Goal: Task Accomplishment & Management: Complete application form

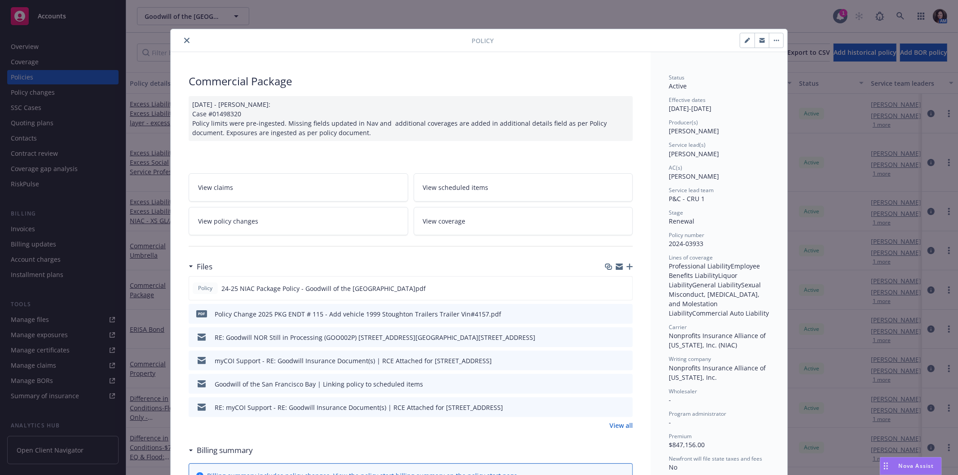
scroll to position [27, 0]
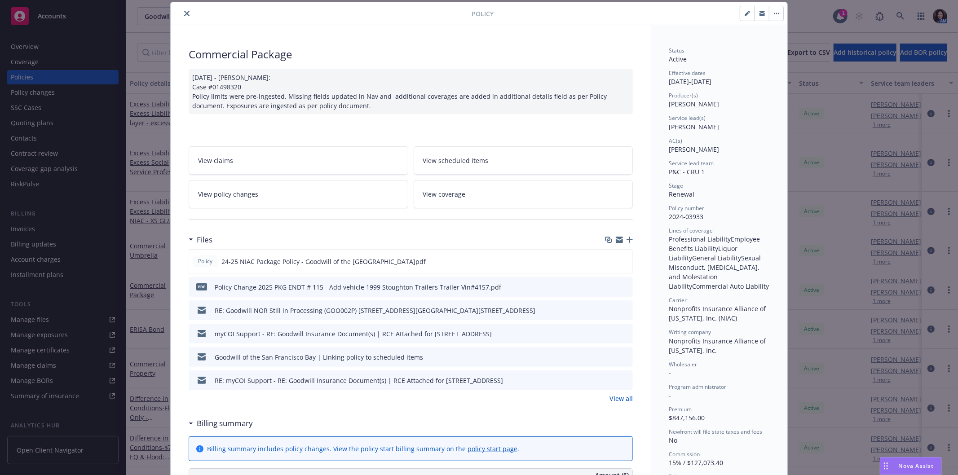
click at [185, 12] on icon "close" at bounding box center [186, 13] width 5 height 5
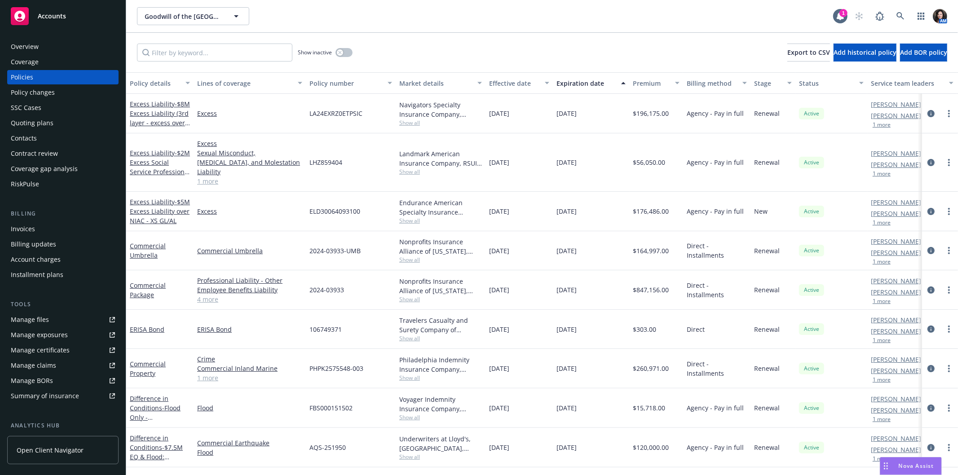
click at [46, 124] on div "Quoting plans" at bounding box center [32, 123] width 43 height 14
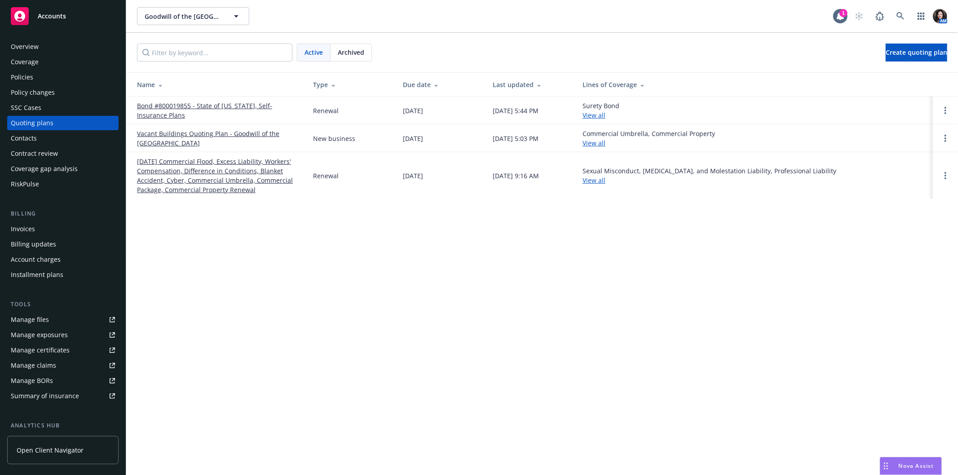
click at [183, 169] on link "[DATE] Commercial Flood, Excess Liability, Workers' Compensation, Difference in…" at bounding box center [218, 176] width 162 height 38
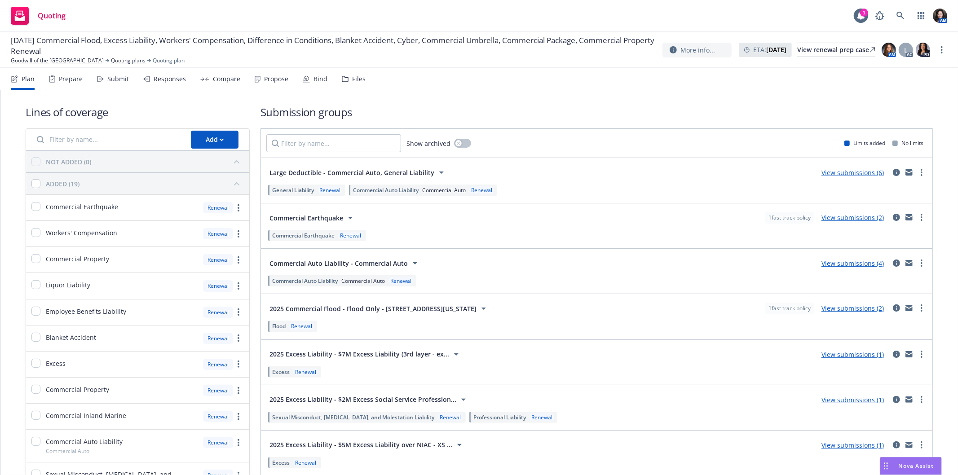
click at [116, 80] on div "Submit" at bounding box center [118, 78] width 22 height 7
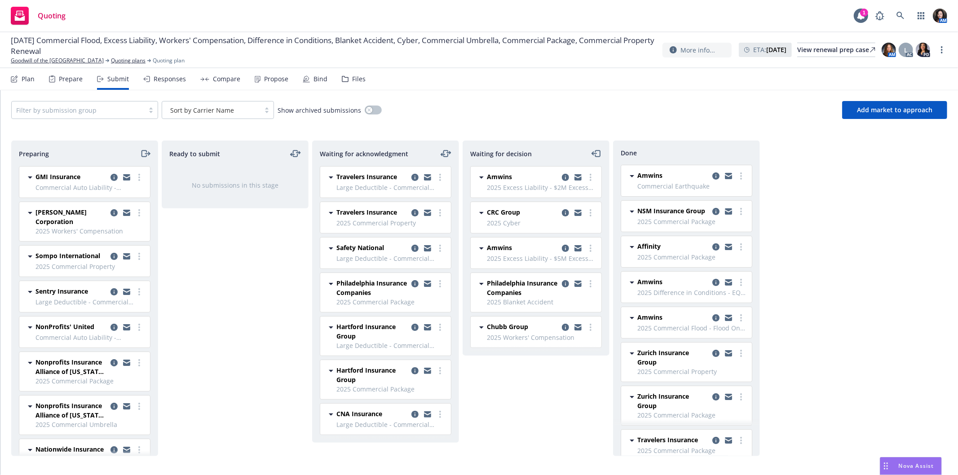
drag, startPoint x: 560, startPoint y: 252, endPoint x: 209, endPoint y: 189, distance: 357.0
click at [233, 240] on div "Preparing GMI Insurance Commercial Auto Liability - Commercial Auto [DATE] 3:48…" at bounding box center [479, 299] width 936 height 316
click at [124, 111] on div at bounding box center [78, 110] width 124 height 11
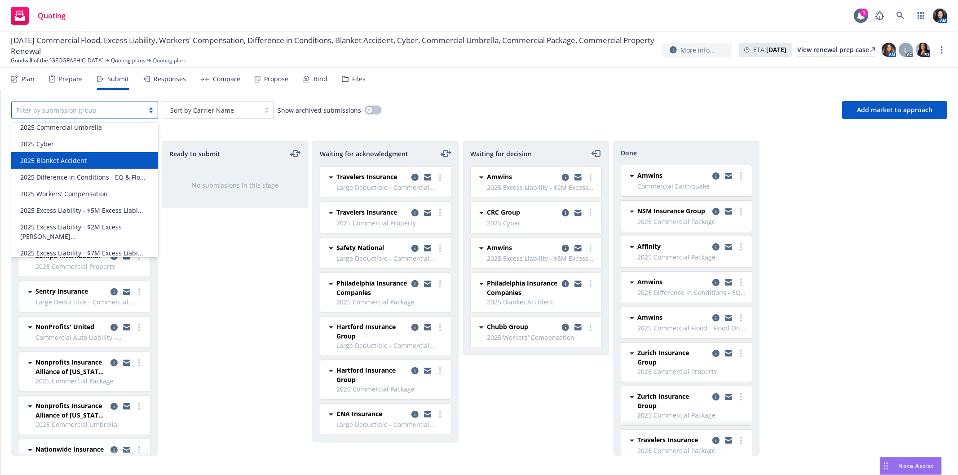
scroll to position [129, 0]
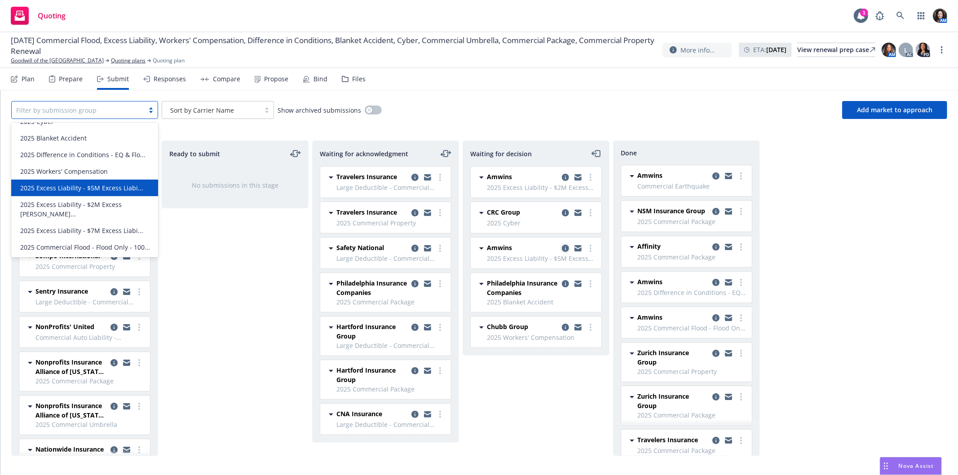
click at [563, 248] on icon "copy logging email" at bounding box center [565, 248] width 7 height 7
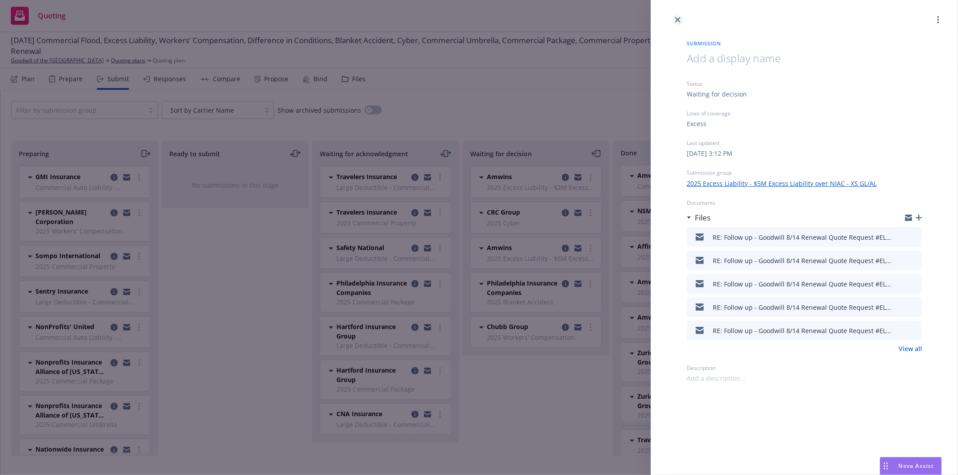
click at [676, 18] on icon "close" at bounding box center [677, 19] width 5 height 5
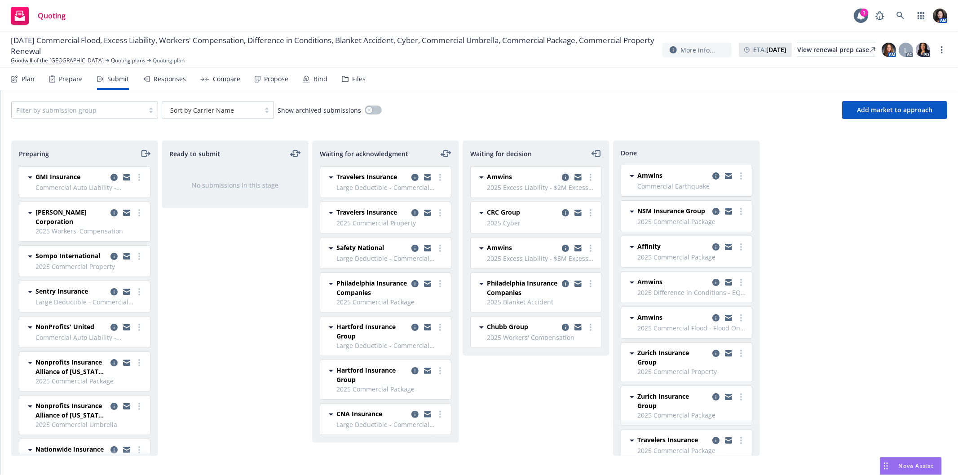
click at [565, 177] on icon "copy logging email" at bounding box center [565, 177] width 7 height 7
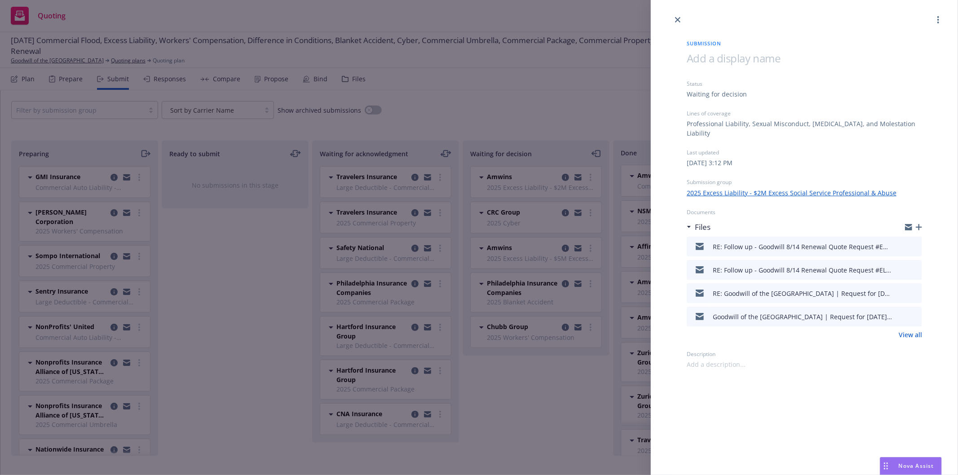
click at [916, 246] on icon "preview file" at bounding box center [914, 246] width 8 height 6
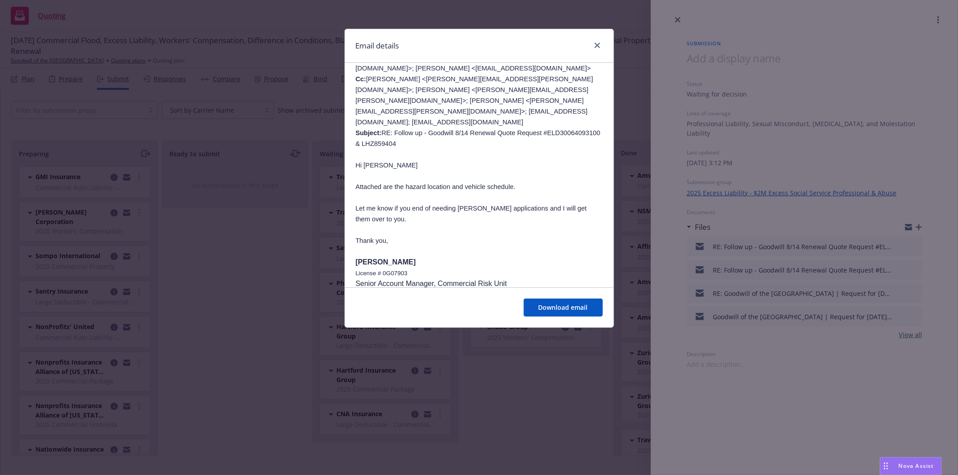
scroll to position [499, 0]
click at [598, 48] on link "close" at bounding box center [597, 45] width 11 height 11
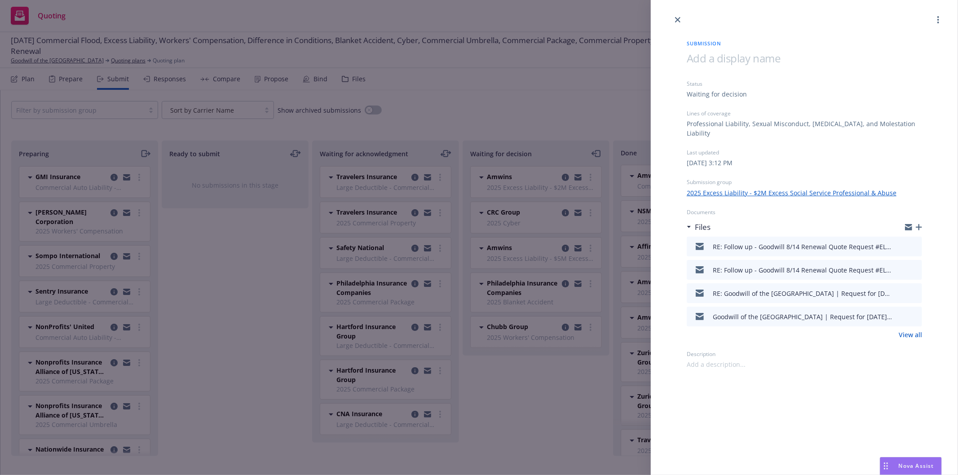
click at [214, 82] on div "Submission Status Waiting for decision Lines of coverage Professional Liability…" at bounding box center [479, 237] width 958 height 475
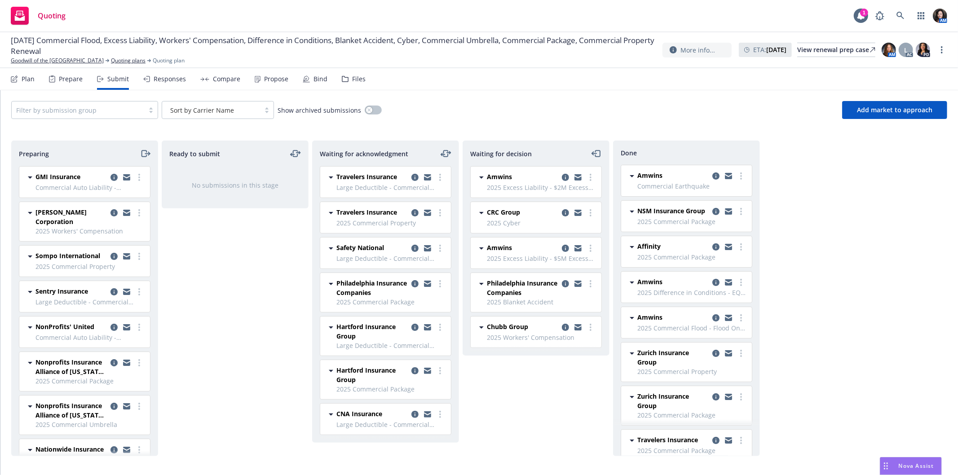
click at [223, 78] on div "Compare" at bounding box center [226, 78] width 27 height 7
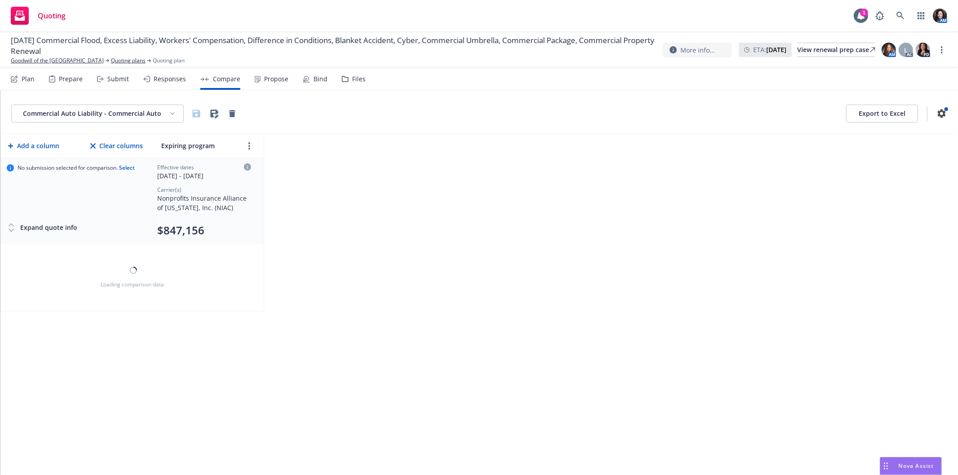
click at [164, 75] on div "Responses" at bounding box center [170, 78] width 32 height 7
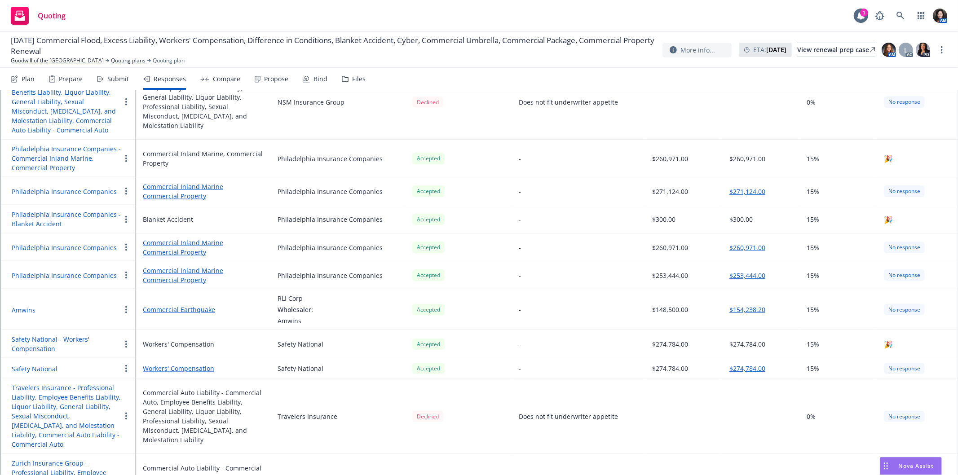
scroll to position [1036, 0]
